Goal: Task Accomplishment & Management: Use online tool/utility

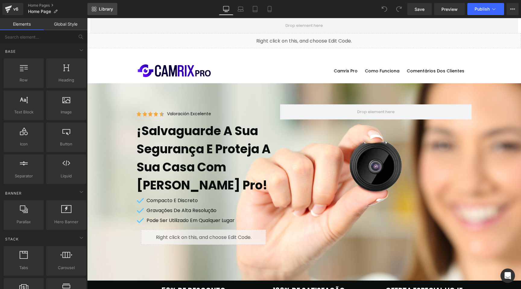
click at [105, 8] on span "Library" at bounding box center [106, 8] width 14 height 5
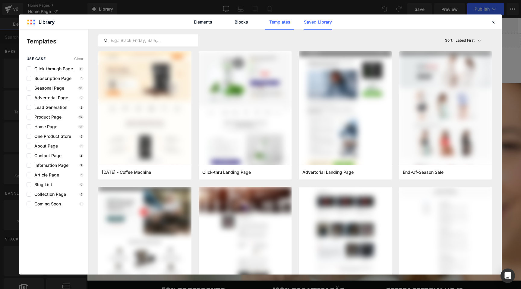
click at [326, 21] on link "Saved Library" at bounding box center [318, 21] width 29 height 15
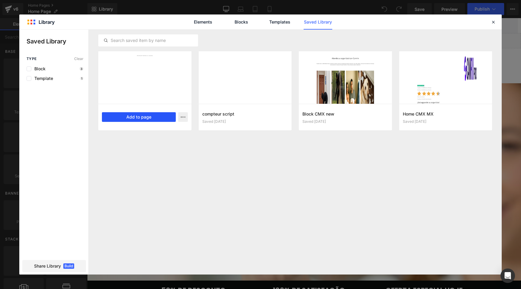
click at [143, 118] on button "Add to page" at bounding box center [139, 117] width 74 height 10
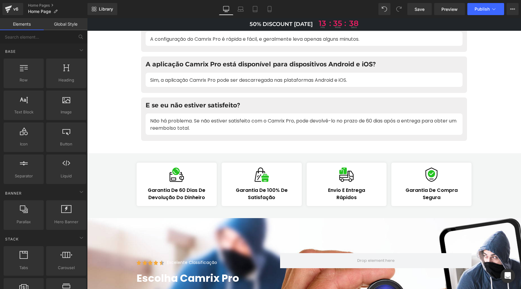
scroll to position [3307, 0]
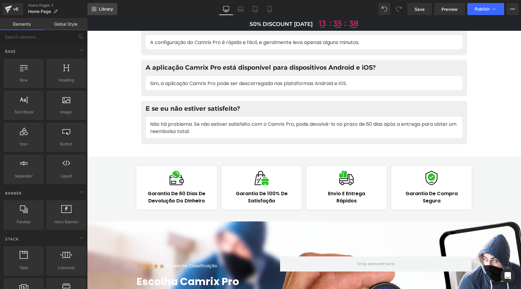
click at [108, 8] on span "Library" at bounding box center [106, 8] width 14 height 5
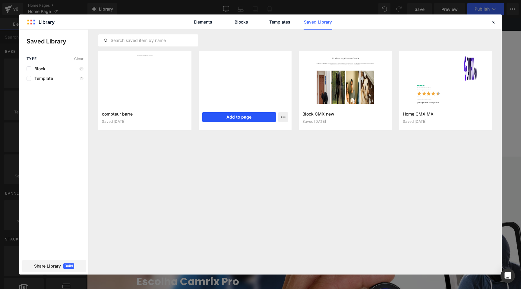
click at [239, 118] on button "Add to page" at bounding box center [239, 117] width 74 height 10
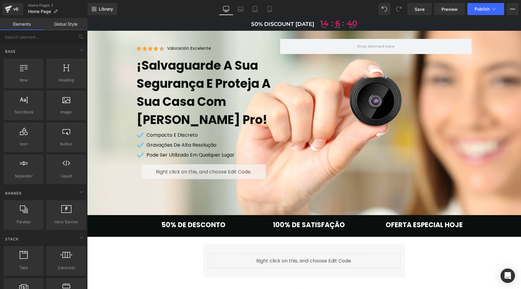
scroll to position [199, 0]
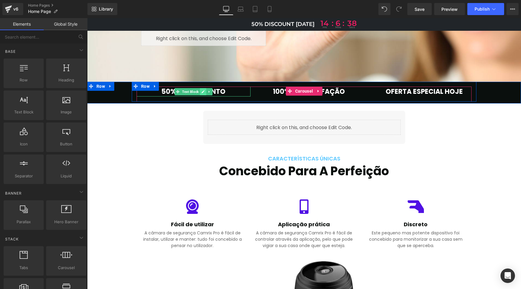
click at [202, 92] on icon at bounding box center [203, 91] width 3 height 3
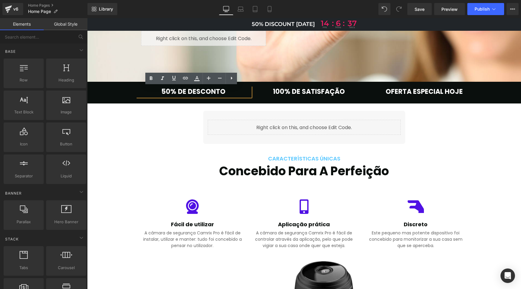
click at [177, 91] on b "50% DE DESCONTO" at bounding box center [193, 91] width 64 height 9
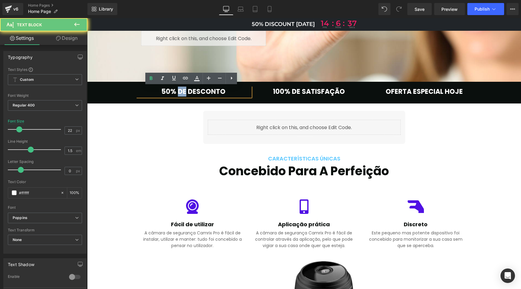
click at [177, 91] on b "50% DE DESCONTO" at bounding box center [193, 91] width 64 height 9
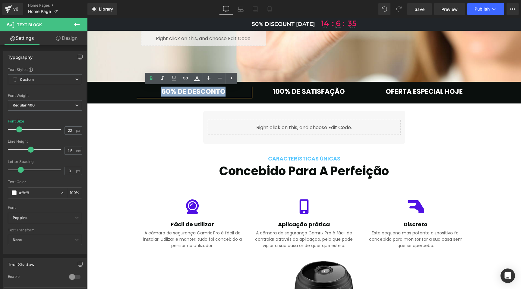
copy b "50% DE DESCONTO"
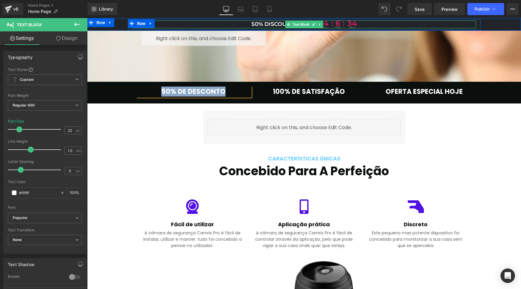
click at [272, 24] on p "50% DISCOUNT [DATE] 14 hrs : 6 : mins 34 secs" at bounding box center [304, 24] width 344 height 8
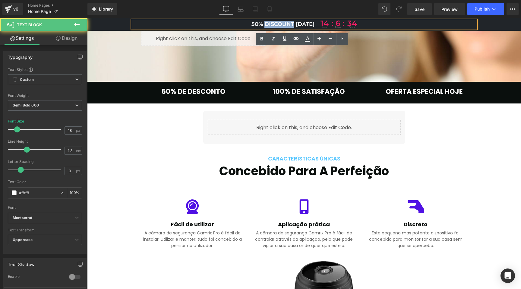
click at [272, 24] on p "50% DISCOUNT [DATE] 14 hrs : 6 : mins 34 secs" at bounding box center [304, 24] width 344 height 8
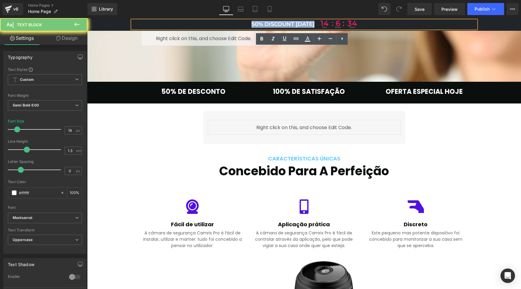
click at [272, 24] on p "50% DISCOUNT [DATE] 14 hrs : 6 : mins 34 secs" at bounding box center [304, 24] width 344 height 8
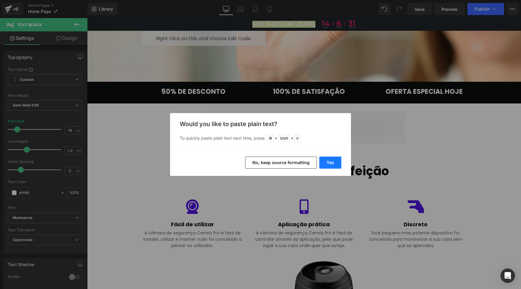
click at [328, 162] on button "Yes" at bounding box center [330, 162] width 22 height 12
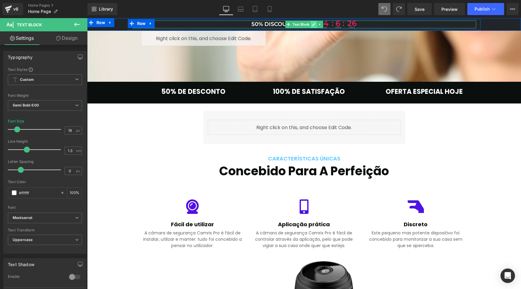
click at [312, 23] on icon at bounding box center [313, 25] width 3 height 4
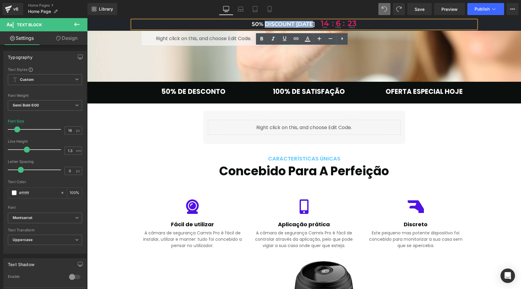
drag, startPoint x: 312, startPoint y: 24, endPoint x: 262, endPoint y: 24, distance: 49.7
click at [262, 24] on p "50% DISCOUNT [DATE] 14 hrs : 6 : mins 23 secs" at bounding box center [304, 24] width 344 height 8
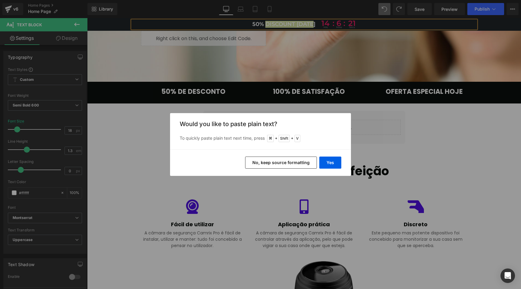
drag, startPoint x: 282, startPoint y: 165, endPoint x: 195, endPoint y: 145, distance: 89.6
click at [282, 165] on button "No, keep source formatting" at bounding box center [281, 162] width 72 height 12
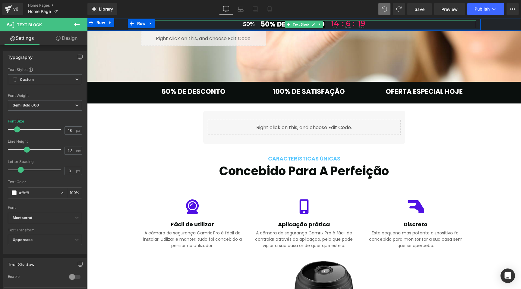
click at [259, 22] on p "50% 50% DE DESCONTO 14 hrs : 6 : mins 19 secs" at bounding box center [304, 24] width 344 height 8
click at [288, 24] on span at bounding box center [288, 24] width 6 height 7
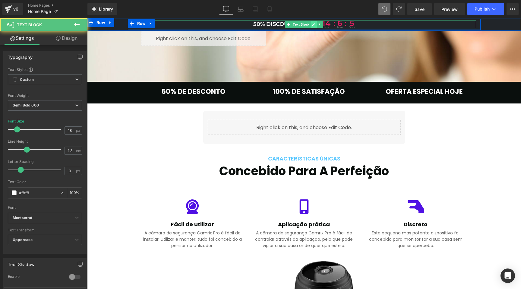
click at [312, 23] on icon at bounding box center [313, 25] width 3 height 4
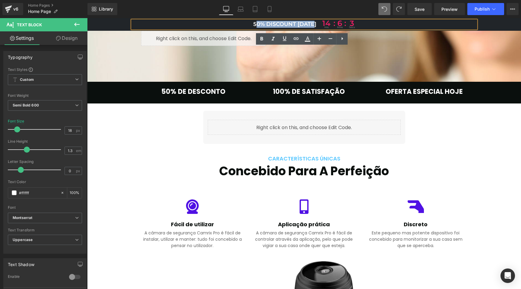
drag, startPoint x: 314, startPoint y: 23, endPoint x: 253, endPoint y: 23, distance: 60.3
click at [253, 23] on p "50% DISCOUNT [DATE] 14 hrs : 6 : mins 3 secs" at bounding box center [304, 24] width 344 height 8
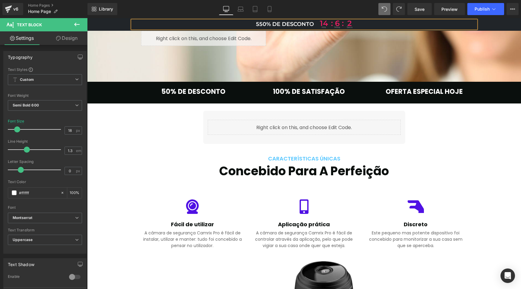
click at [257, 24] on p "550% DE DESCONTO 14 hrs : 6 : mins 2 secs" at bounding box center [304, 24] width 344 height 8
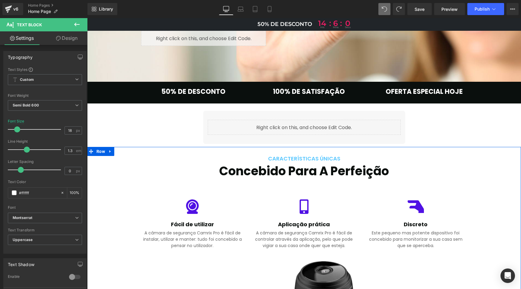
click at [134, 160] on span at bounding box center [137, 156] width 6 height 7
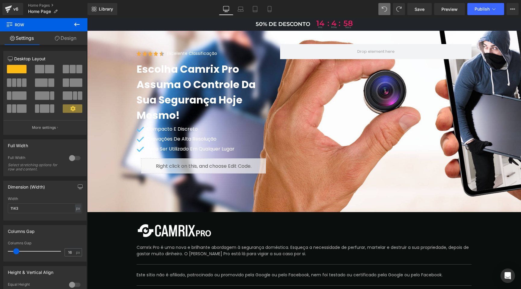
scroll to position [3712, 0]
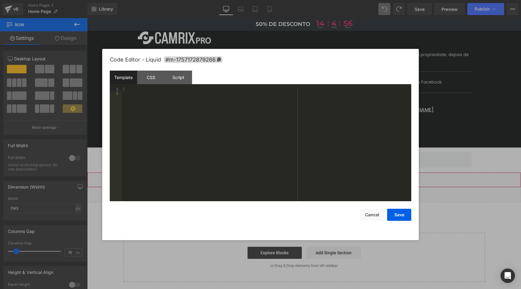
click at [311, 173] on div "Liquid" at bounding box center [304, 179] width 434 height 15
click at [187, 75] on div "Script" at bounding box center [178, 78] width 27 height 14
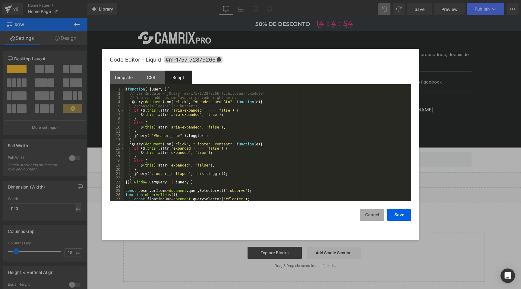
click at [371, 215] on button "Cancel" at bounding box center [372, 215] width 24 height 12
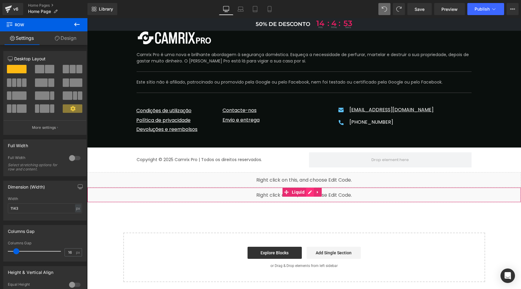
click at [309, 188] on div "Liquid" at bounding box center [304, 194] width 434 height 15
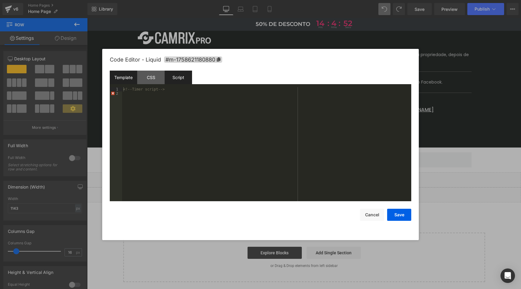
click at [188, 76] on div "Script" at bounding box center [178, 78] width 27 height 14
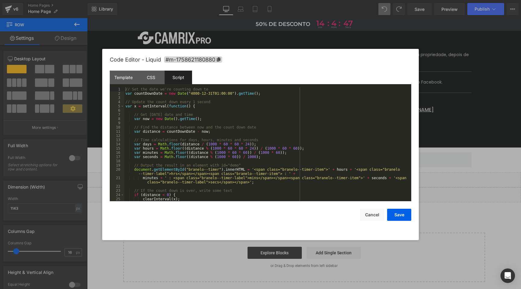
click at [217, 183] on div "// Set the date we're counting down to var countDownDate = new Date ( "4000-12-…" at bounding box center [266, 148] width 285 height 122
click at [177, 174] on div "// Set the date we're counting down to var countDownDate = new Date ( "4000-12-…" at bounding box center [266, 148] width 285 height 122
drag, startPoint x: 258, startPoint y: 179, endPoint x: 259, endPoint y: 183, distance: 4.5
click at [258, 179] on div "// Set the date we're counting down to var countDownDate = new Date ( "4000-12-…" at bounding box center [266, 148] width 285 height 122
click at [218, 184] on div "// Set the date we're counting down to var countDownDate = new Date ( "4000-12-…" at bounding box center [266, 148] width 285 height 122
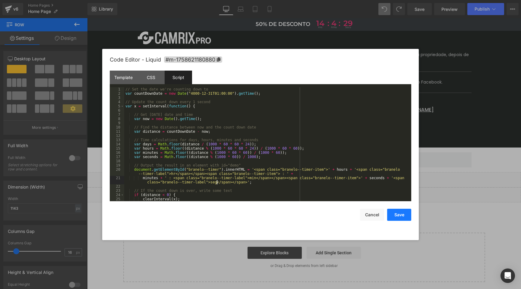
click at [404, 213] on button "Save" at bounding box center [399, 215] width 24 height 12
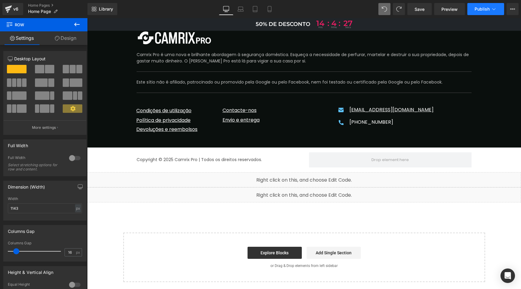
click at [477, 8] on span "Publish" at bounding box center [481, 9] width 15 height 5
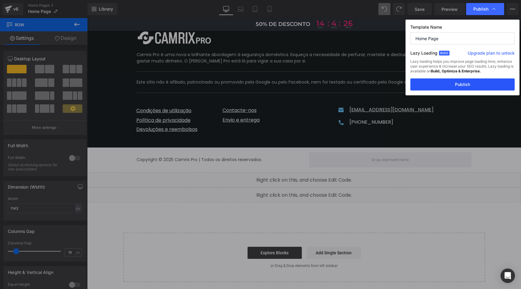
click at [457, 84] on button "Publish" at bounding box center [462, 84] width 104 height 12
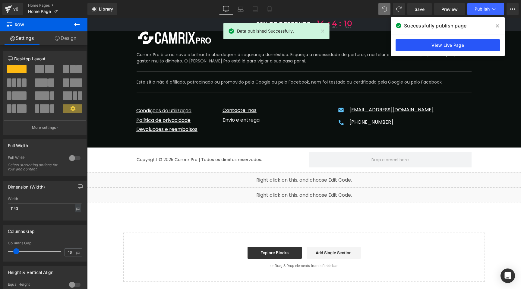
click at [445, 42] on link "View Live Page" at bounding box center [447, 45] width 104 height 12
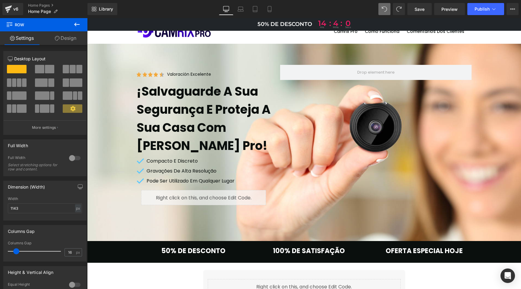
scroll to position [0, 0]
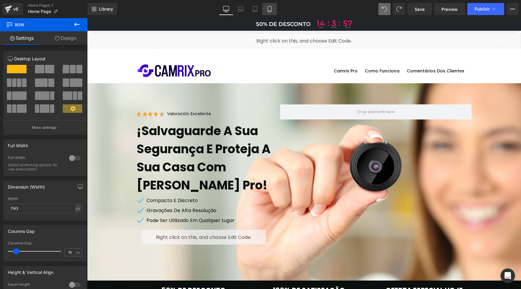
click at [273, 8] on link "Mobile" at bounding box center [269, 9] width 14 height 12
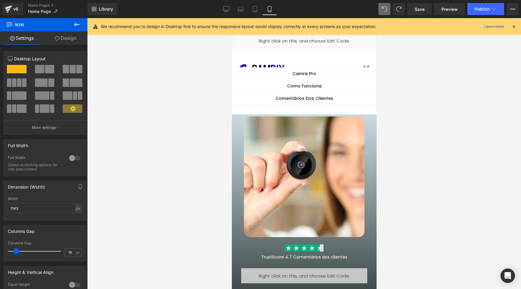
scroll to position [302, 0]
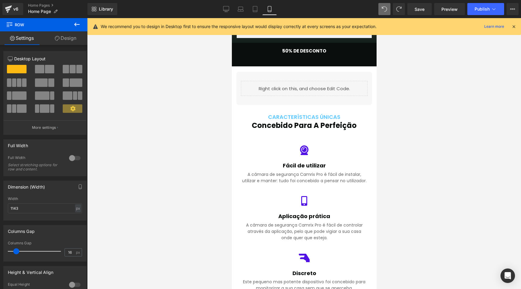
click at [512, 24] on icon at bounding box center [513, 26] width 5 height 5
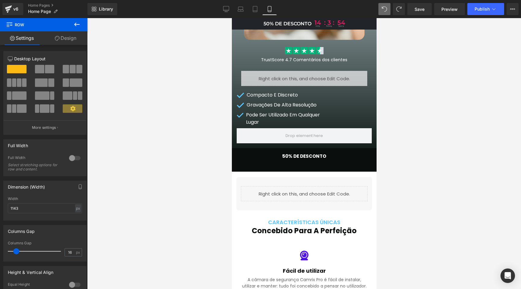
scroll to position [0, 0]
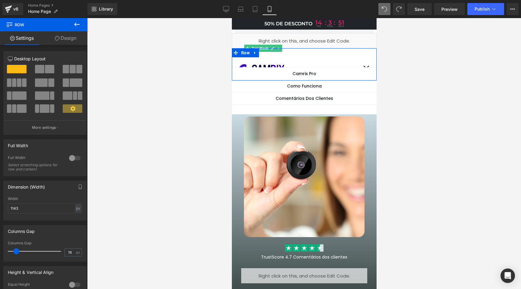
click at [353, 74] on center "Camrix Pro" at bounding box center [303, 73] width 145 height 2
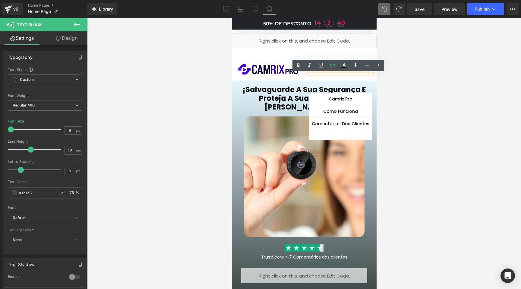
click at [189, 80] on div at bounding box center [304, 153] width 434 height 271
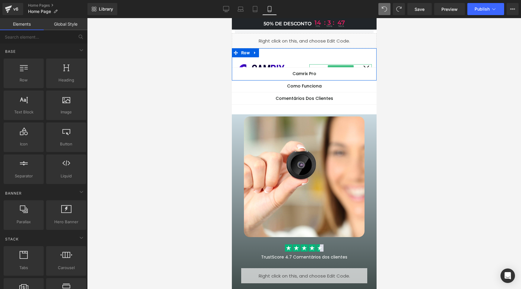
click at [364, 65] on icon "expand mobile menu" at bounding box center [365, 68] width 7 height 7
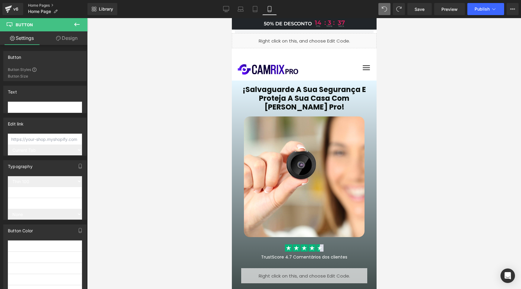
click at [43, 5] on link "Home Pages" at bounding box center [57, 5] width 59 height 5
